Goal: Task Accomplishment & Management: Manage account settings

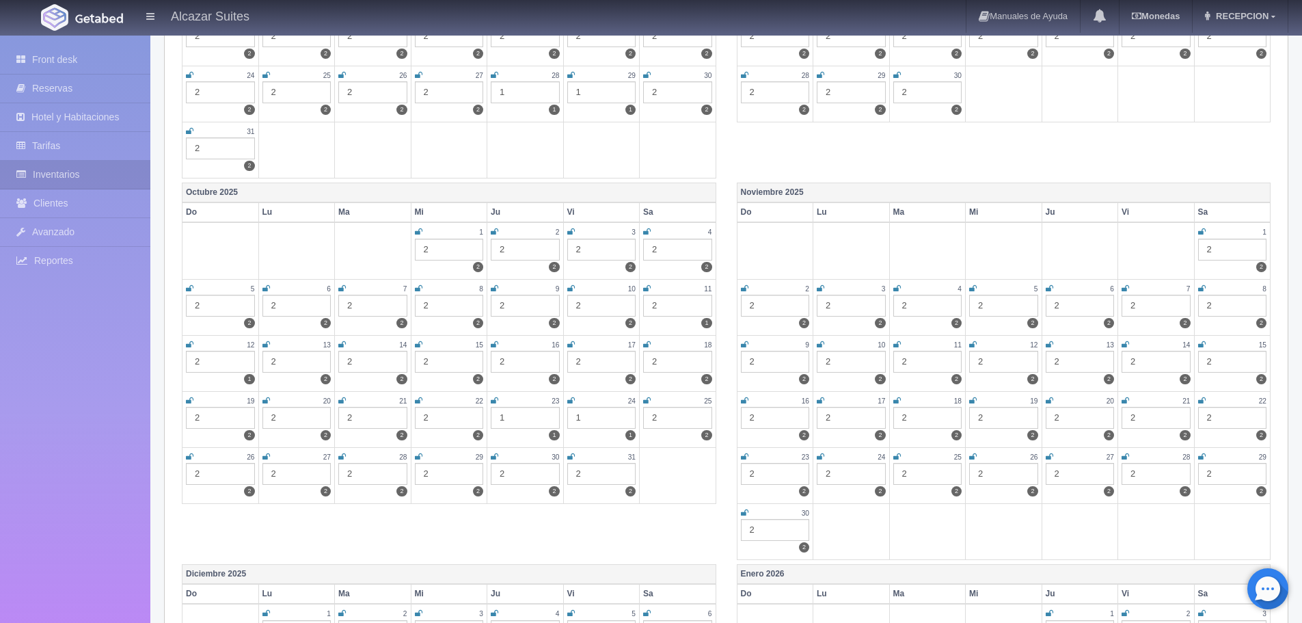
scroll to position [460, 0]
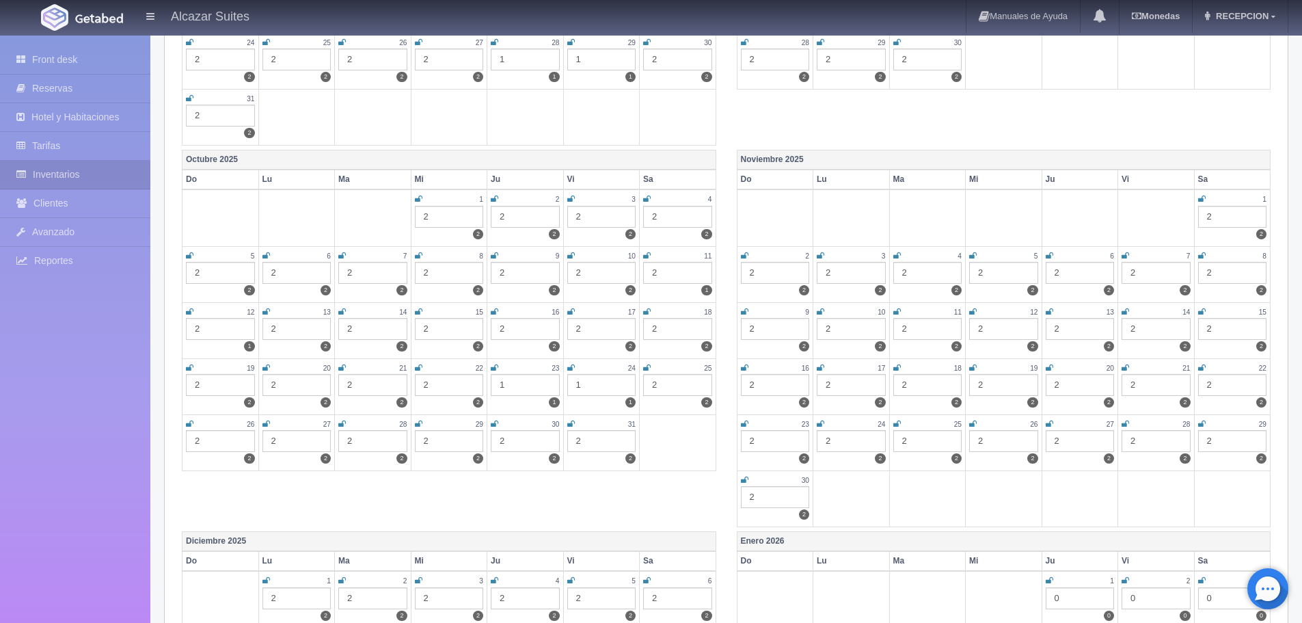
click at [498, 366] on icon at bounding box center [495, 368] width 8 height 8
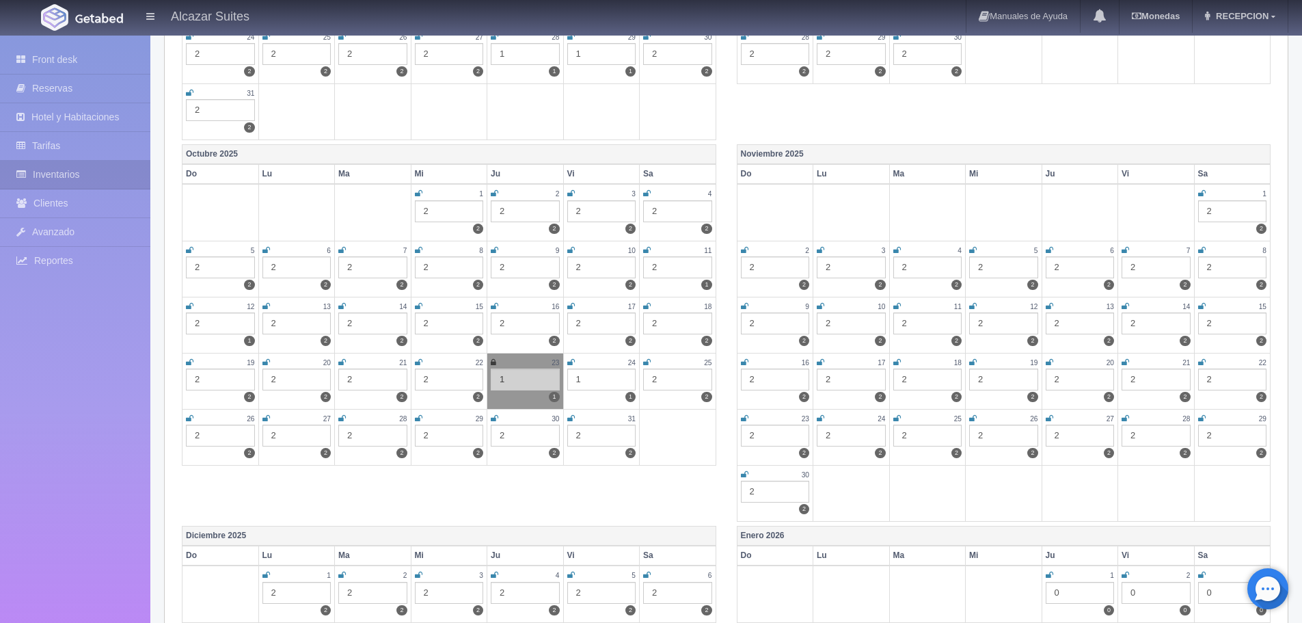
scroll to position [468, 0]
click at [490, 361] on td "23 1 1" at bounding box center [525, 378] width 77 height 56
click at [494, 359] on icon at bounding box center [493, 359] width 5 height 8
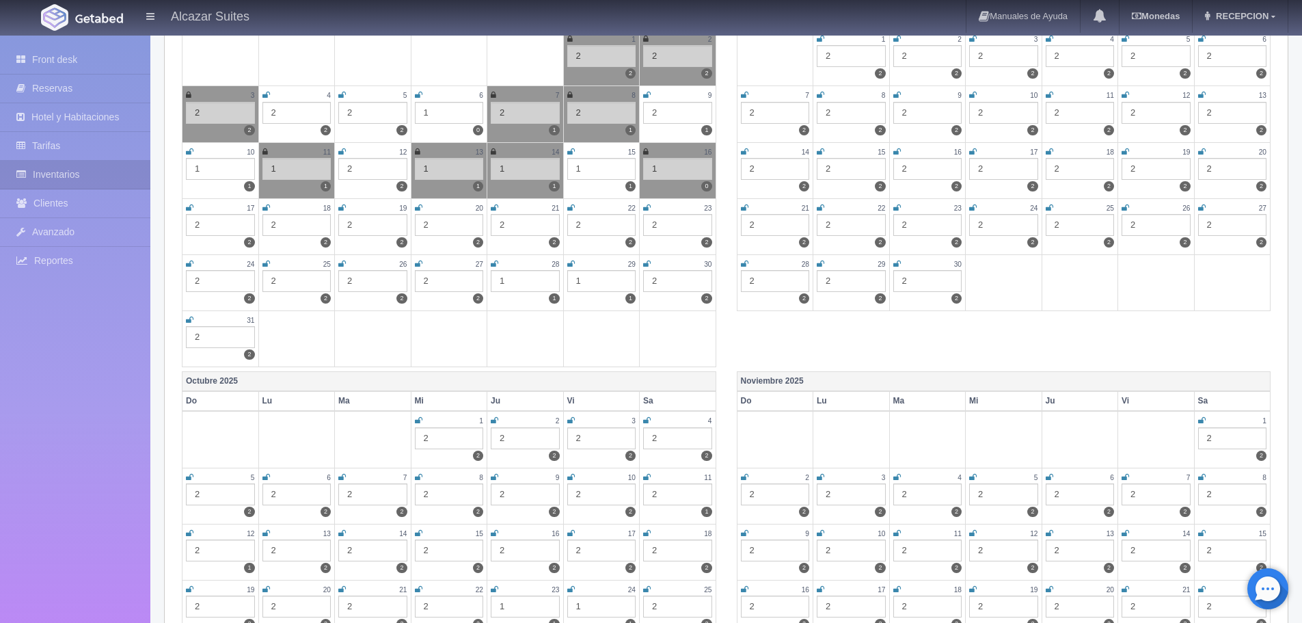
scroll to position [0, 0]
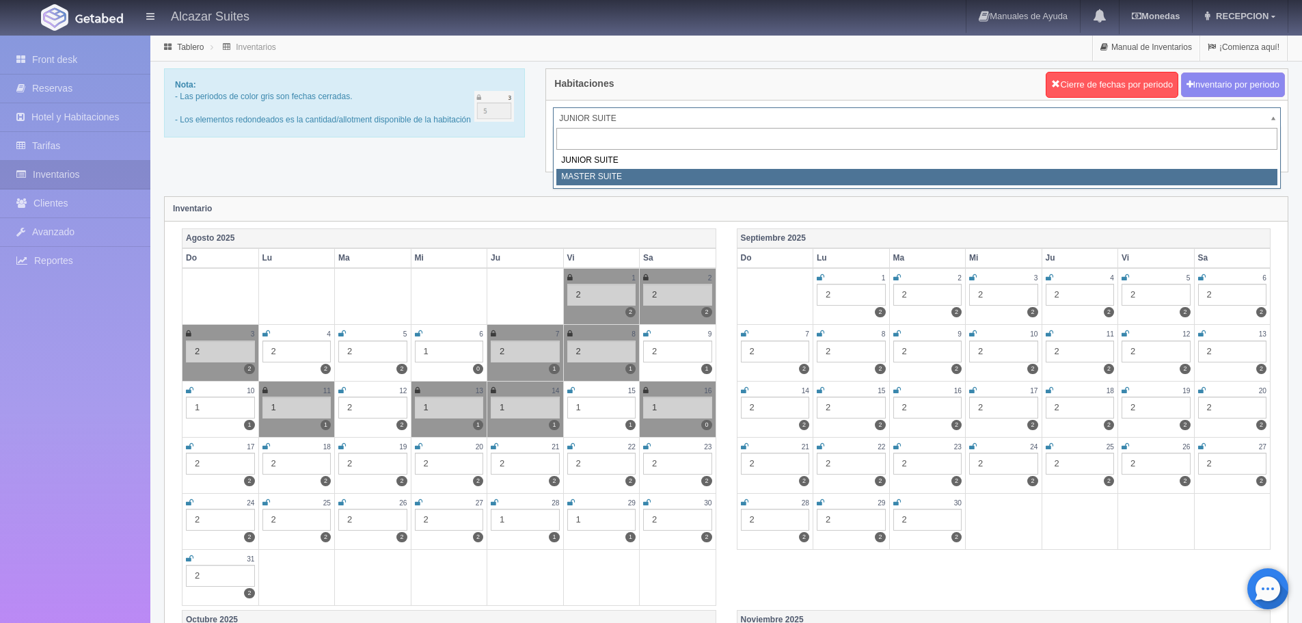
select select "305"
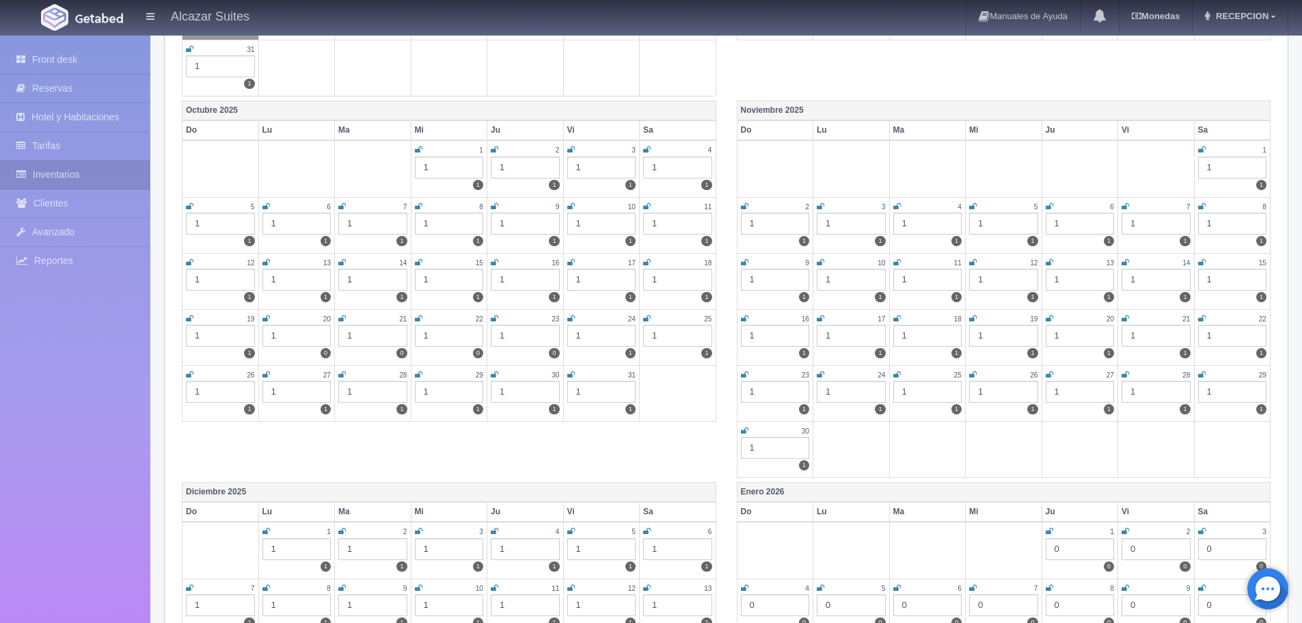
scroll to position [468, 0]
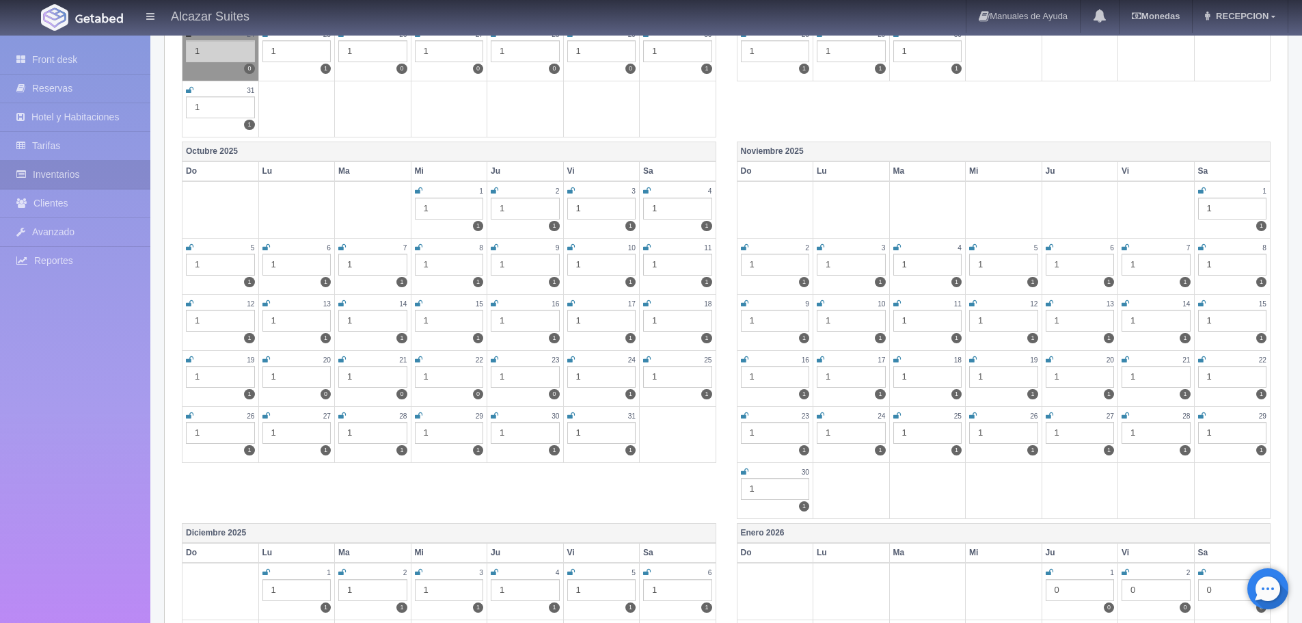
drag, startPoint x: 495, startPoint y: 359, endPoint x: 505, endPoint y: 359, distance: 10.3
click at [495, 359] on icon at bounding box center [495, 359] width 8 height 8
click at [575, 362] on div "24" at bounding box center [601, 360] width 69 height 12
click at [572, 356] on icon at bounding box center [571, 359] width 8 height 8
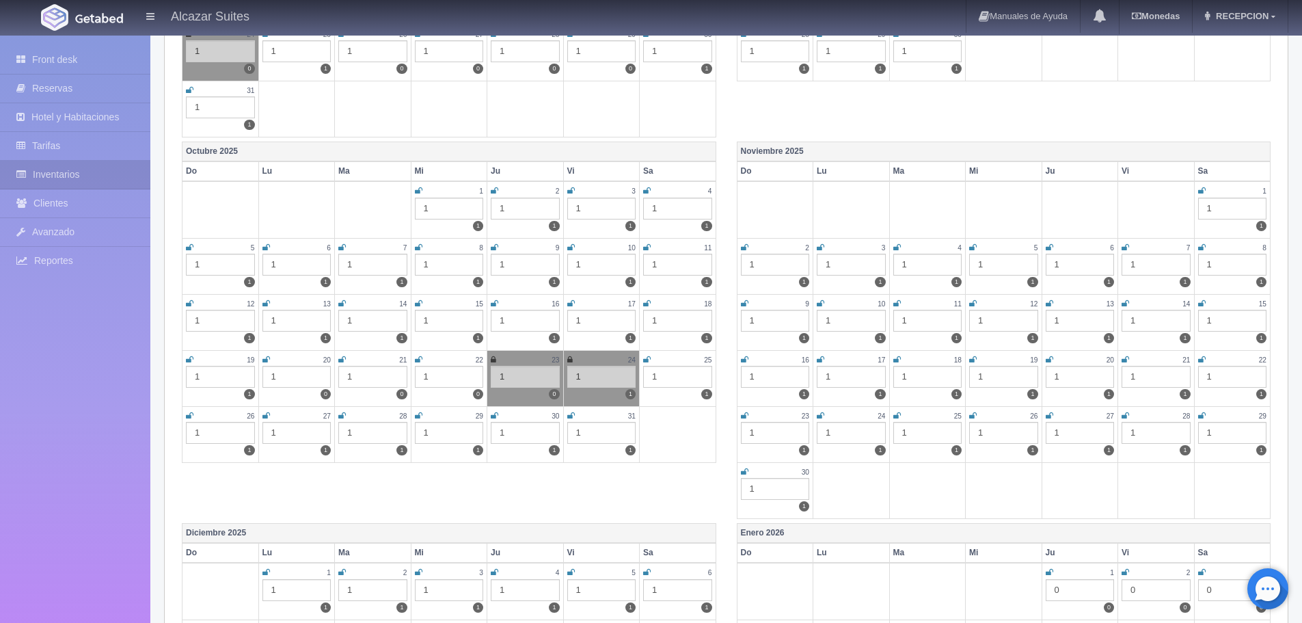
click at [645, 358] on icon at bounding box center [647, 359] width 8 height 8
